Goal: Find specific page/section: Find specific page/section

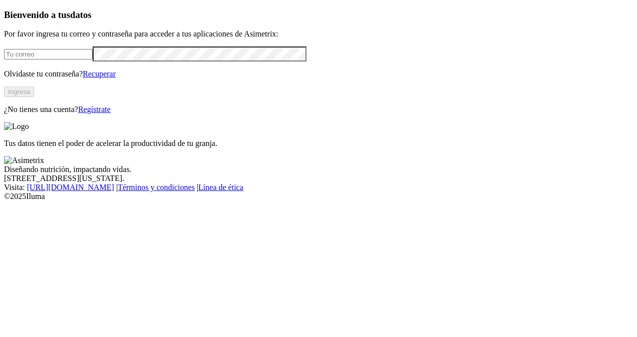
type input "[PERSON_NAME][EMAIL_ADDRESS][PERSON_NAME][DOMAIN_NAME]"
click at [34, 97] on button "Ingresa" at bounding box center [19, 92] width 30 height 11
